Goal: Task Accomplishment & Management: Use online tool/utility

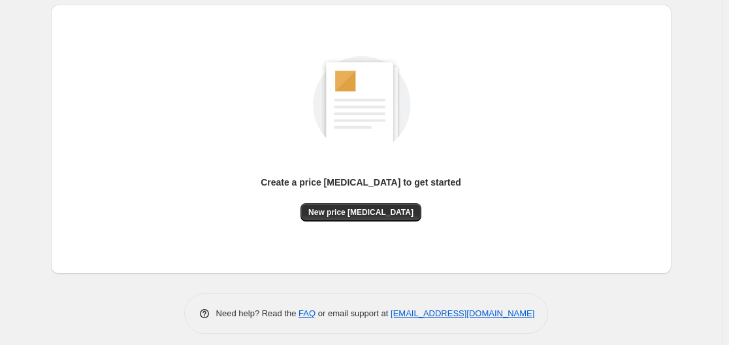
scroll to position [144, 0]
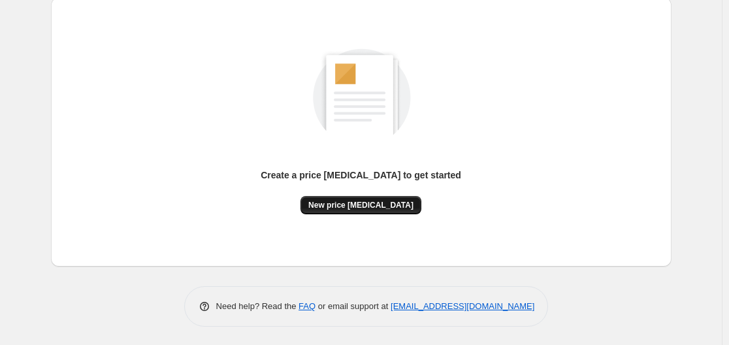
click at [383, 203] on span "New price [MEDICAL_DATA]" at bounding box center [360, 205] width 105 height 10
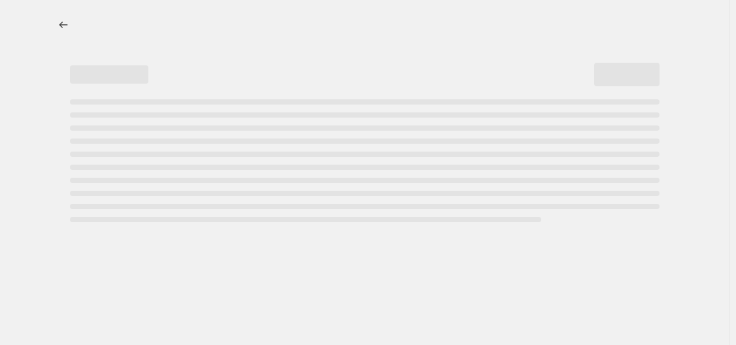
select select "percentage"
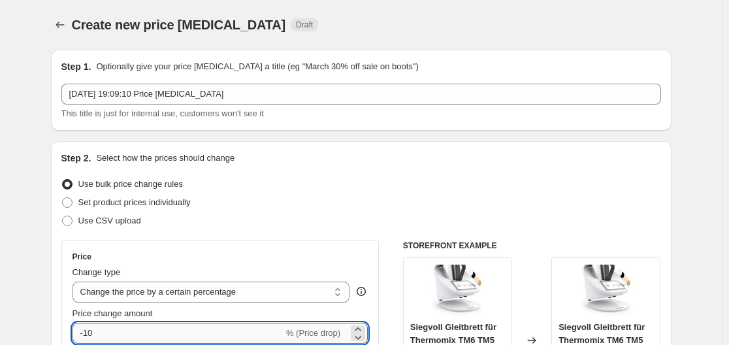
click at [172, 328] on input "-10" at bounding box center [178, 333] width 211 height 21
type input "-1"
type input "-33"
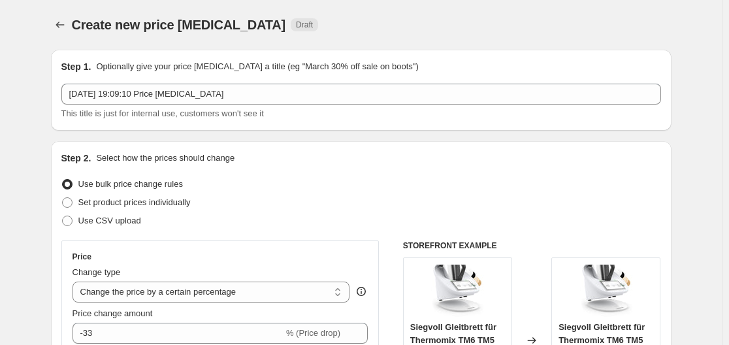
click at [235, 225] on div "Use CSV upload" at bounding box center [361, 221] width 600 height 18
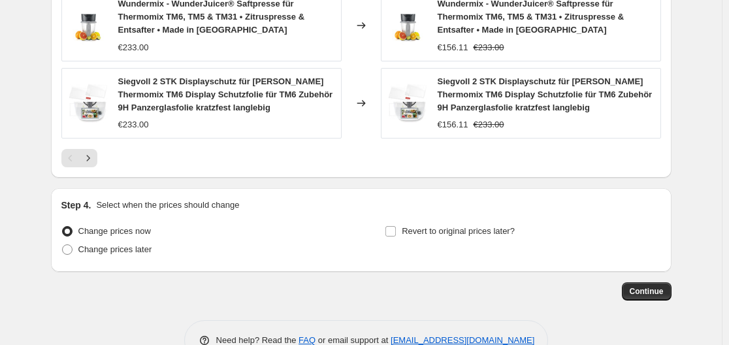
scroll to position [1048, 0]
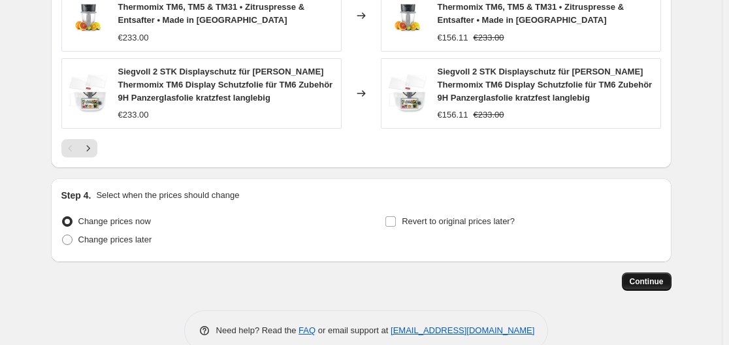
click at [646, 276] on span "Continue" at bounding box center [647, 281] width 34 height 10
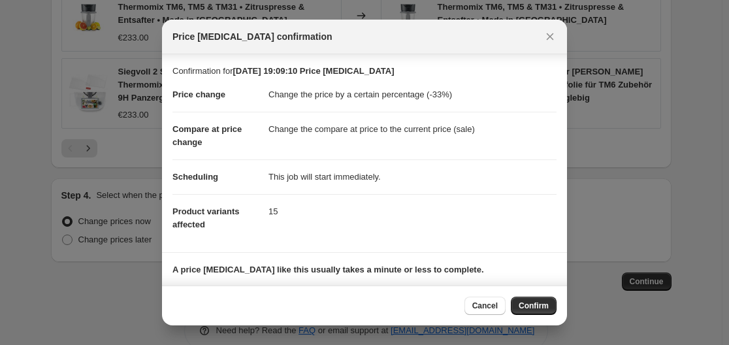
scroll to position [84, 0]
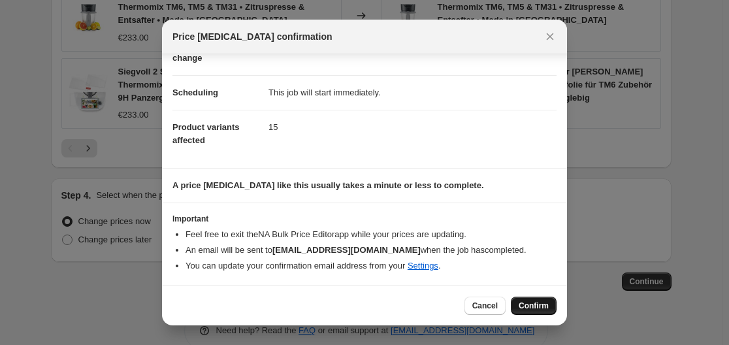
click at [554, 304] on button "Confirm" at bounding box center [534, 306] width 46 height 18
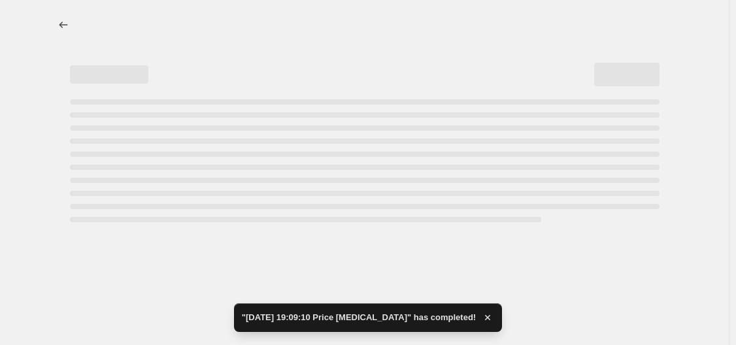
select select "percentage"
